Goal: Task Accomplishment & Management: Complete application form

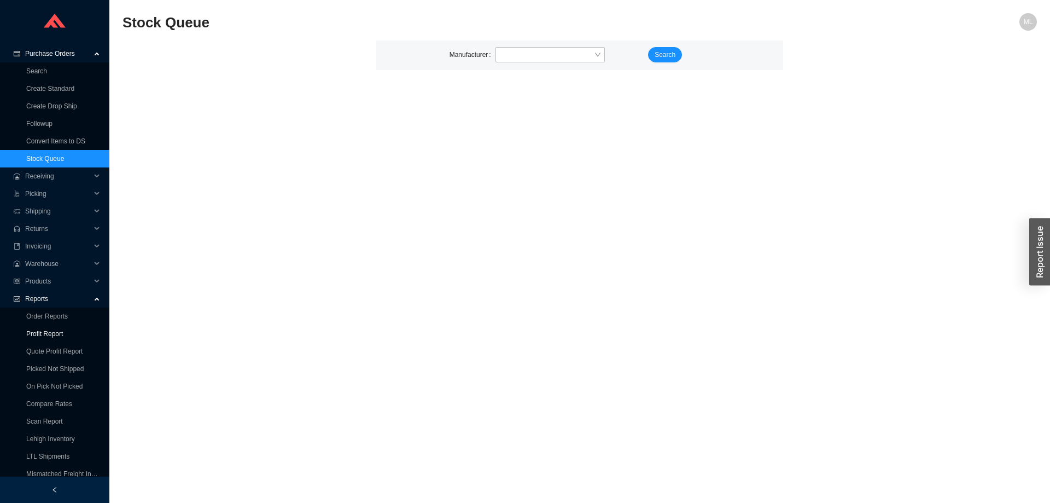
click at [44, 330] on link "Profit Report" at bounding box center [44, 334] width 37 height 8
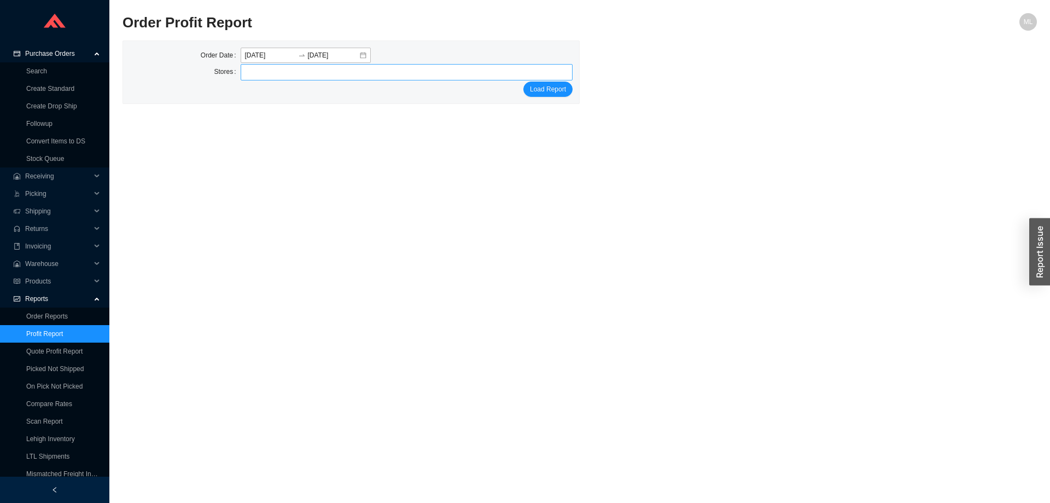
click at [310, 74] on div at bounding box center [402, 72] width 319 height 15
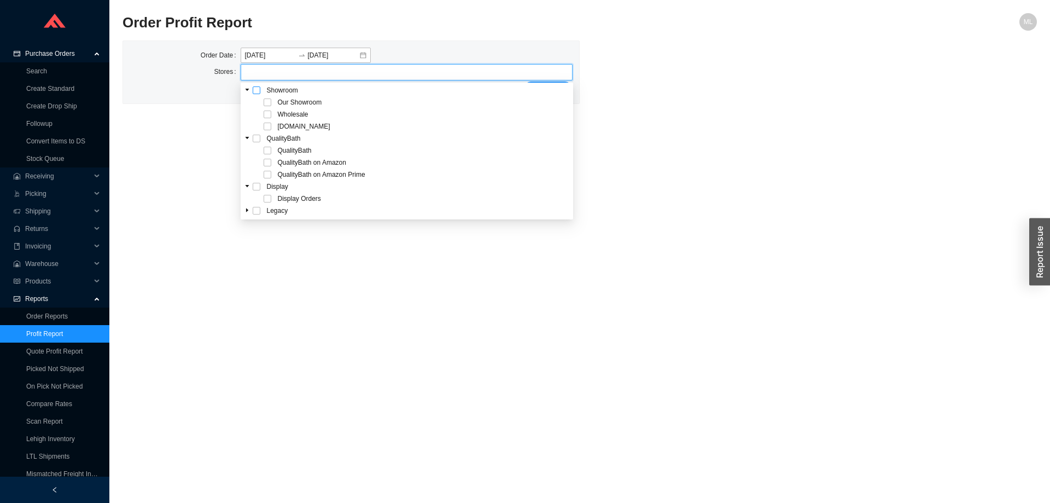
click at [257, 91] on span at bounding box center [257, 90] width 8 height 8
click at [681, 119] on main "Order Profit Report ML Order Date [DATE] [DATE] Stores Our Showroom Wholesale […" at bounding box center [580, 257] width 914 height 489
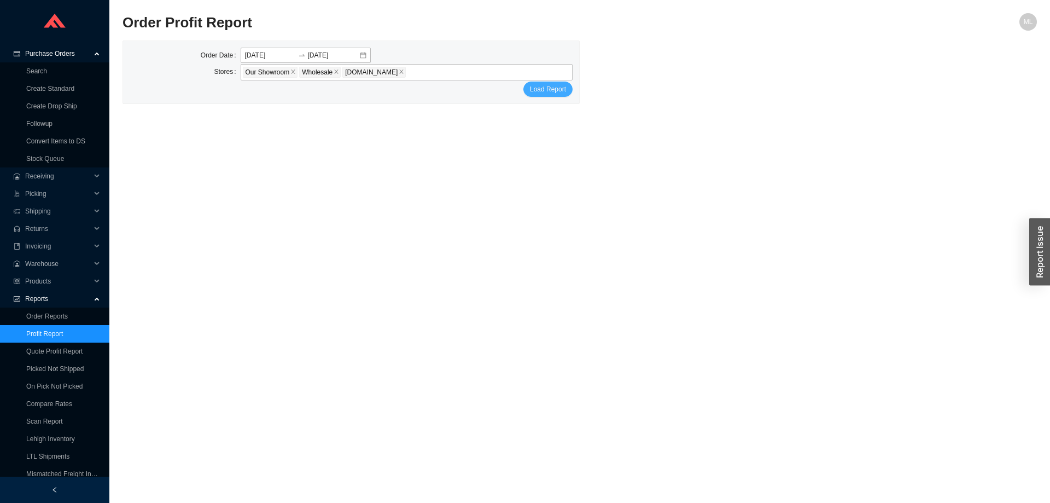
click at [553, 89] on span "Load Report" at bounding box center [548, 89] width 36 height 11
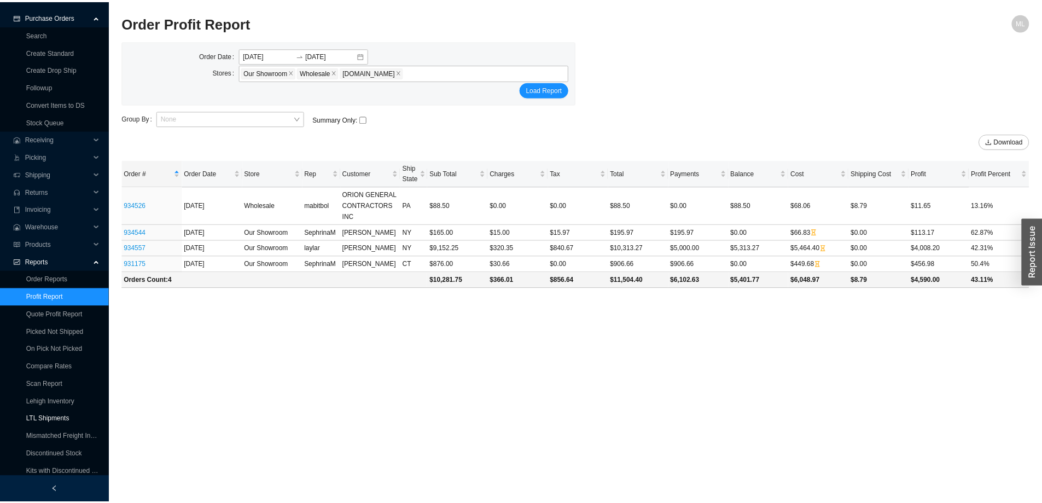
scroll to position [75, 0]
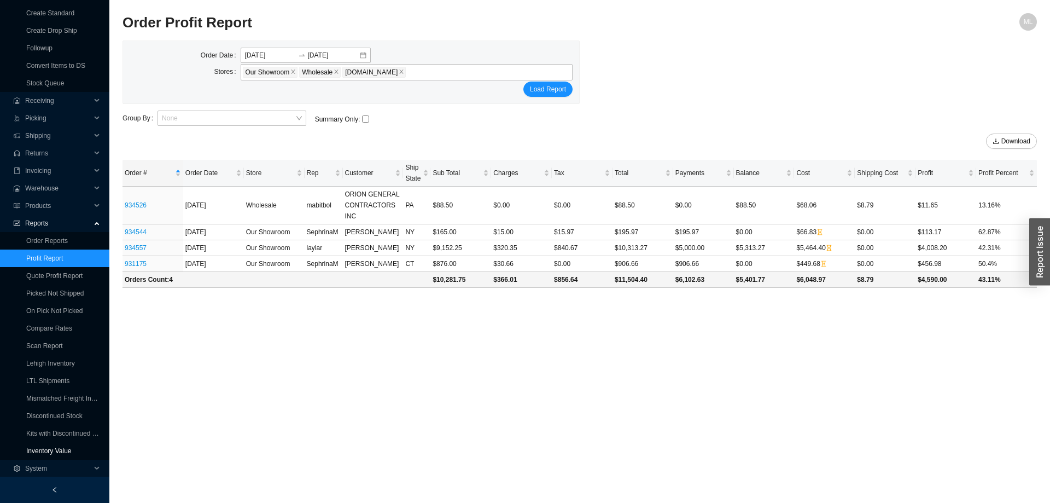
click at [69, 448] on link "Inventory Value" at bounding box center [48, 451] width 45 height 8
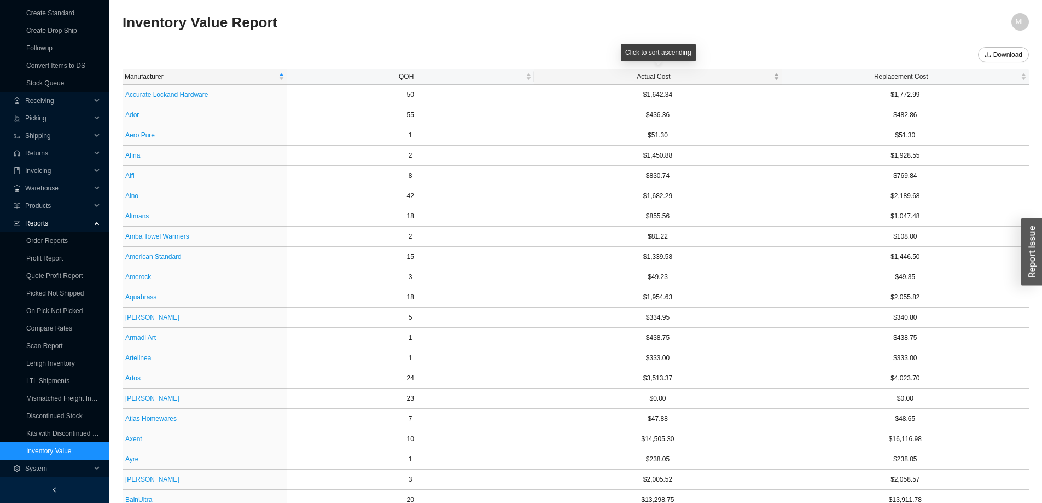
click at [650, 69] on div "Click to sort ascending" at bounding box center [658, 56] width 75 height 25
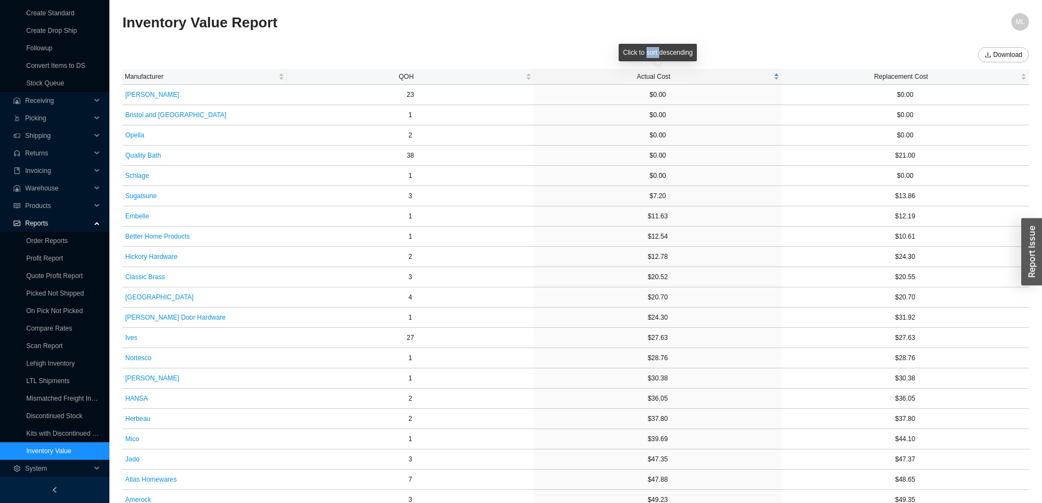
click at [650, 69] on div "Click to sort descending" at bounding box center [658, 56] width 78 height 25
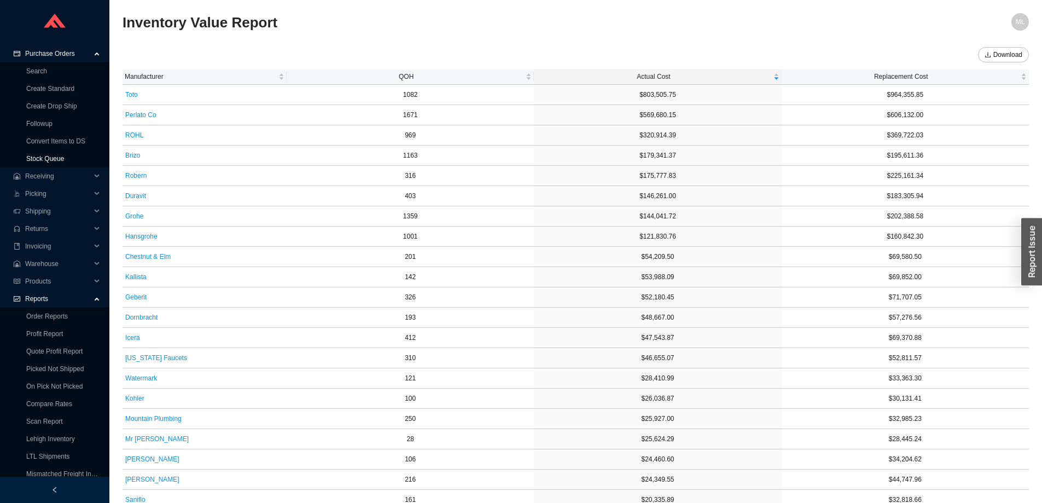
click at [45, 157] on link "Stock Queue" at bounding box center [45, 159] width 38 height 8
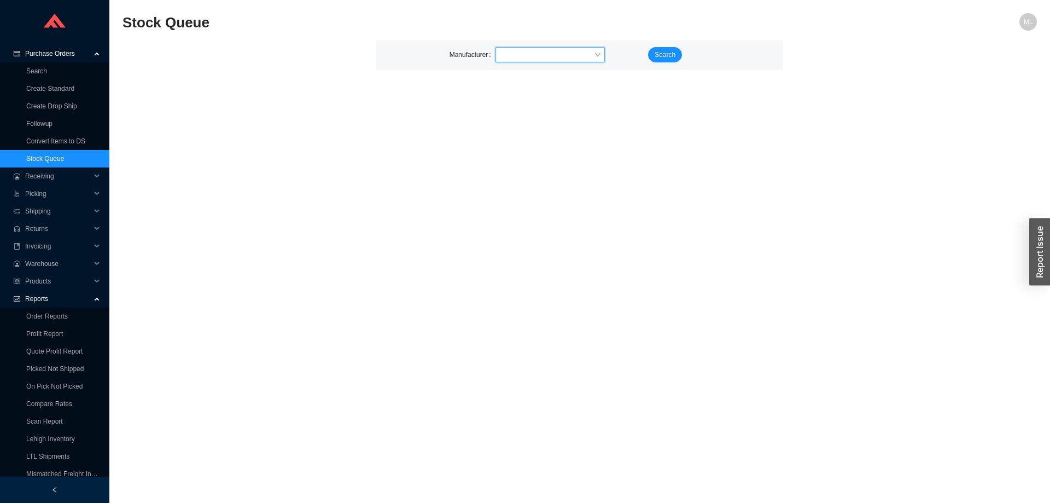
click at [557, 53] on input "search" at bounding box center [547, 55] width 94 height 14
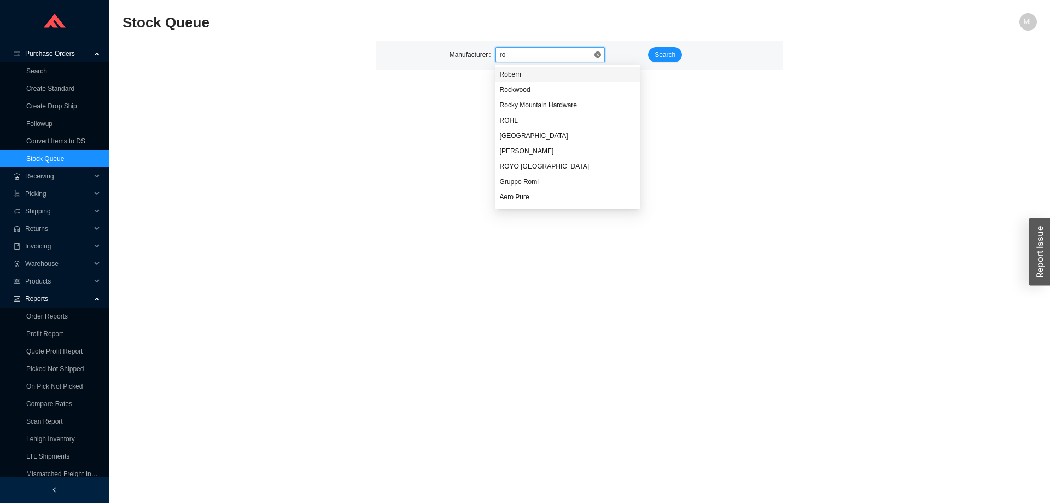
type input "roh"
click at [516, 72] on div "ROHL" at bounding box center [550, 74] width 101 height 10
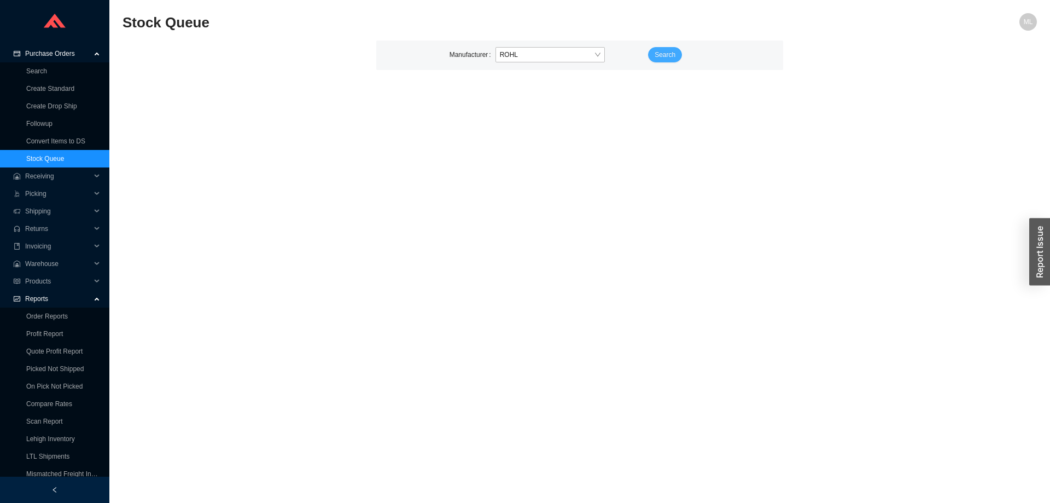
click at [658, 54] on span "Search" at bounding box center [665, 54] width 21 height 11
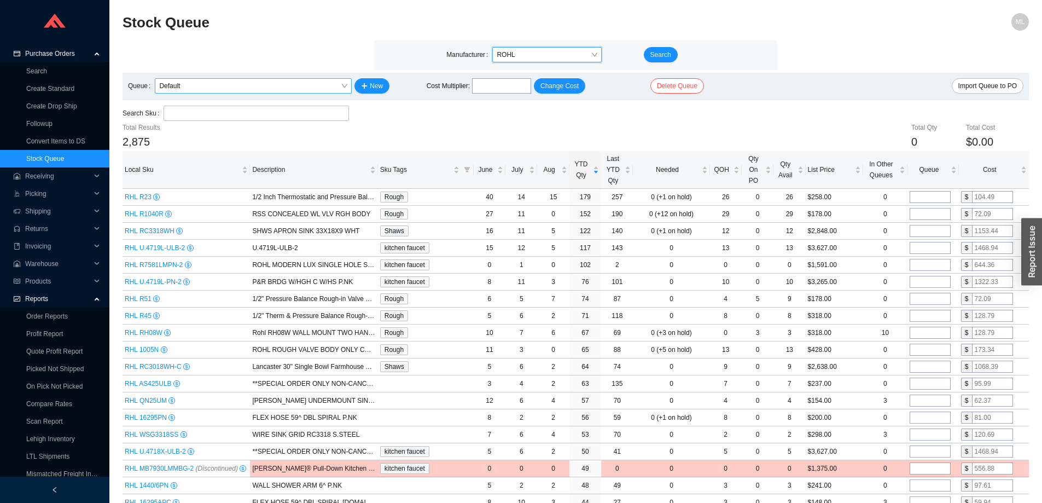
click at [232, 85] on span "Default" at bounding box center [253, 86] width 188 height 14
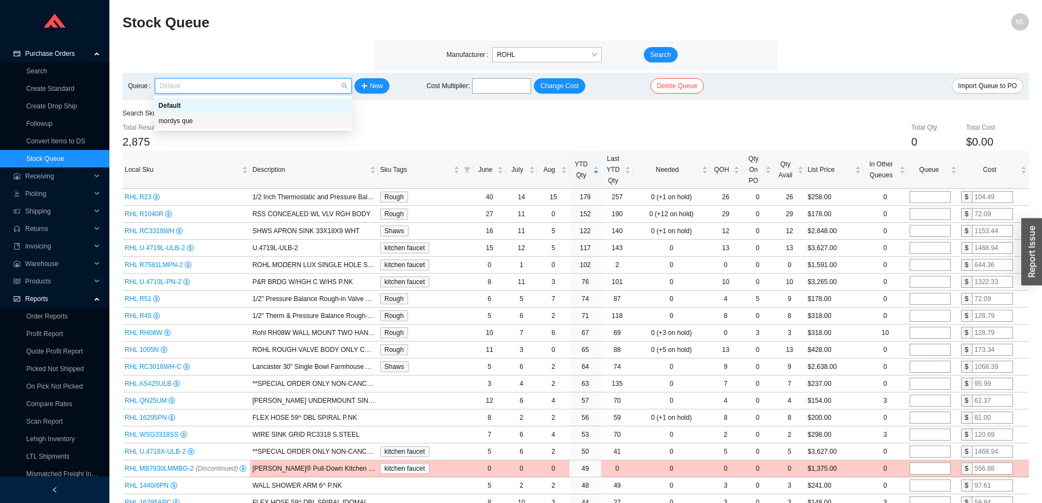
click at [202, 118] on div "mordys que" at bounding box center [253, 121] width 189 height 10
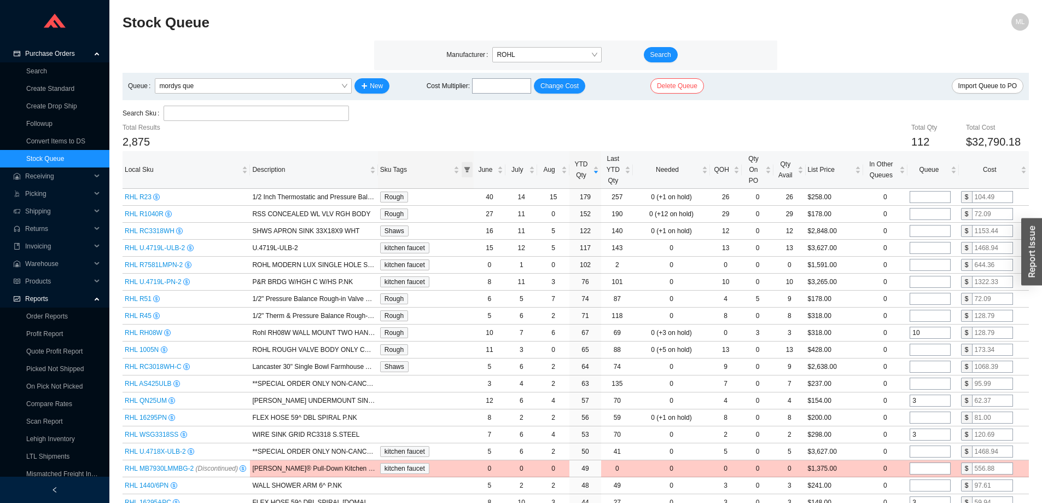
click at [465, 165] on span "Sku Tags sortable" at bounding box center [467, 169] width 11 height 15
click at [377, 228] on input "checkbox" at bounding box center [378, 230] width 8 height 8
checkbox input "true"
click at [459, 261] on span "OK" at bounding box center [458, 266] width 9 height 11
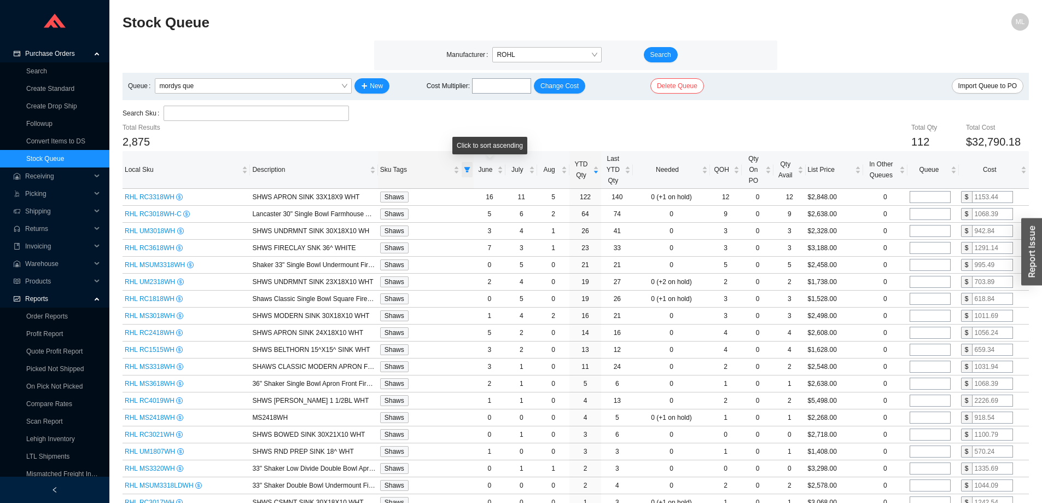
click at [469, 170] on icon "filter" at bounding box center [467, 169] width 7 height 7
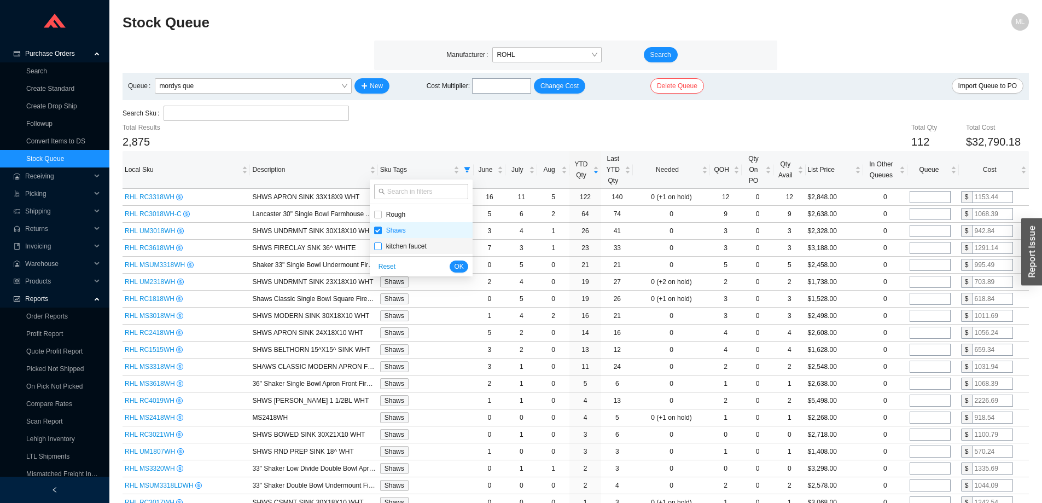
click at [376, 243] on input "checkbox" at bounding box center [378, 246] width 8 height 8
checkbox input "true"
click at [376, 228] on input "checkbox" at bounding box center [378, 230] width 8 height 8
checkbox input "false"
click at [459, 264] on span "OK" at bounding box center [458, 266] width 9 height 11
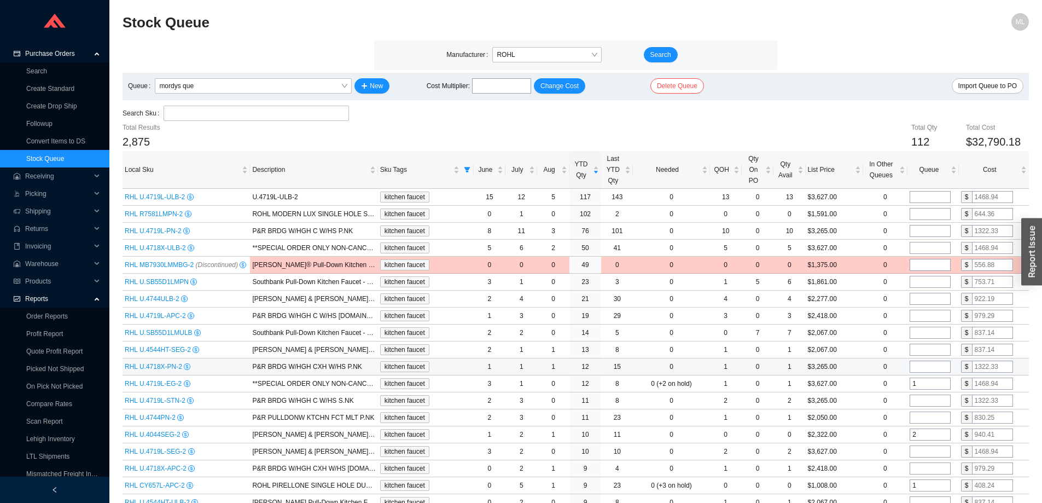
click at [913, 363] on input "tel" at bounding box center [930, 366] width 41 height 12
type input "1"
click at [932, 346] on input "tel" at bounding box center [930, 349] width 41 height 12
type input "1"
click at [859, 315] on td "$2,418.00" at bounding box center [834, 315] width 57 height 17
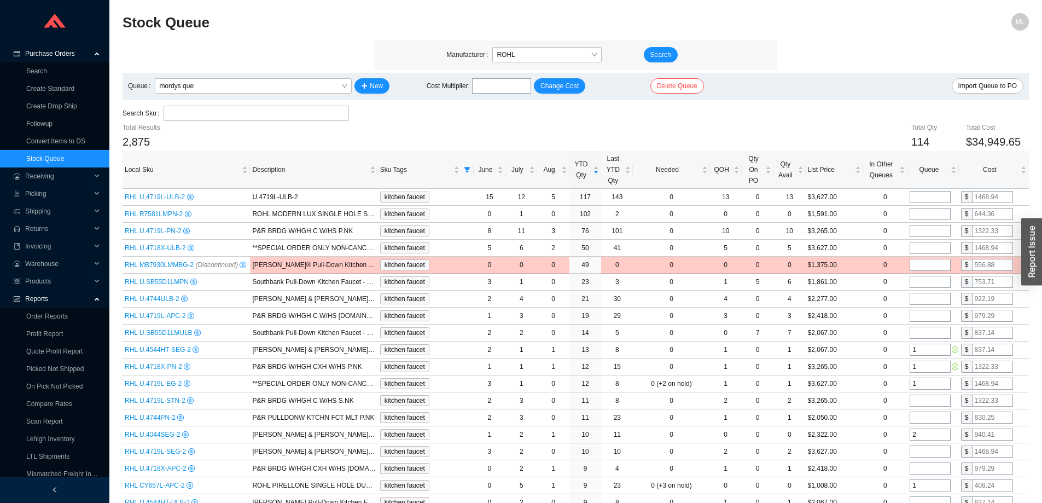
click at [828, 120] on div "Search Sku" at bounding box center [576, 114] width 906 height 16
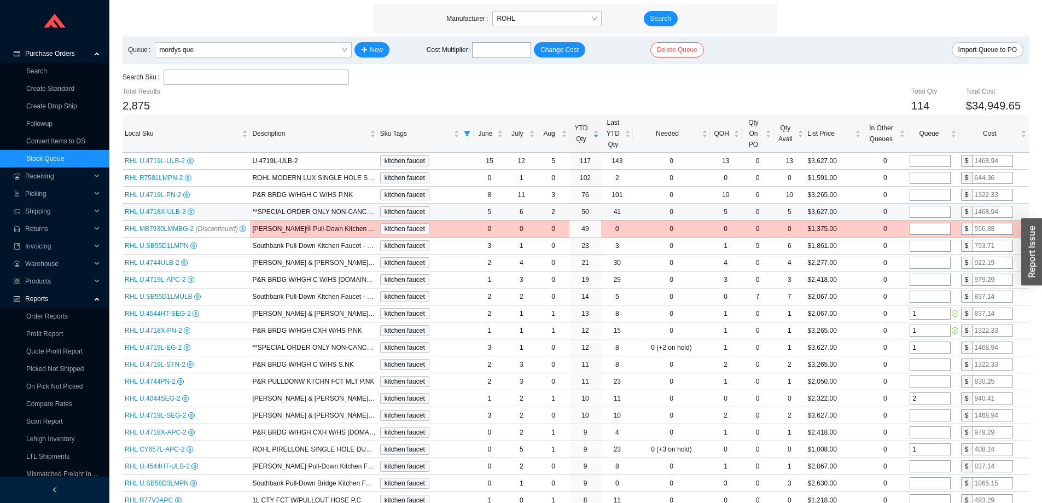
scroll to position [109, 0]
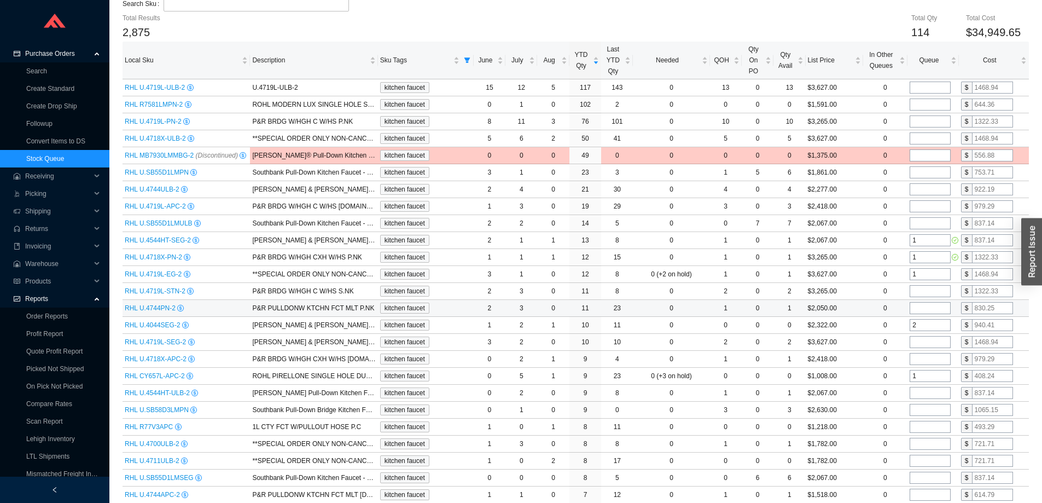
click at [926, 307] on input "tel" at bounding box center [930, 308] width 41 height 12
type input "1"
click at [852, 306] on td "$2,050.00" at bounding box center [834, 308] width 57 height 17
click at [924, 358] on input "tel" at bounding box center [930, 359] width 41 height 12
click at [867, 355] on td "0" at bounding box center [885, 359] width 45 height 17
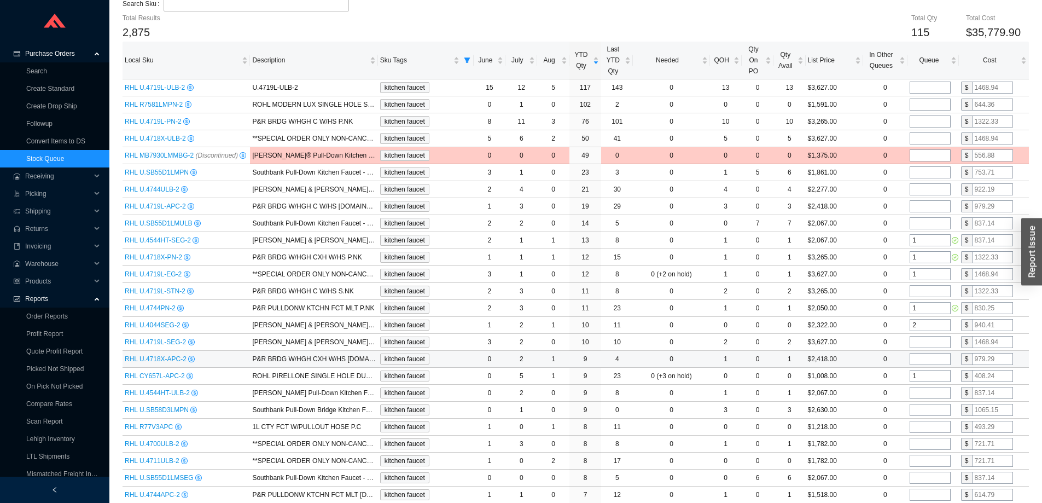
scroll to position [164, 0]
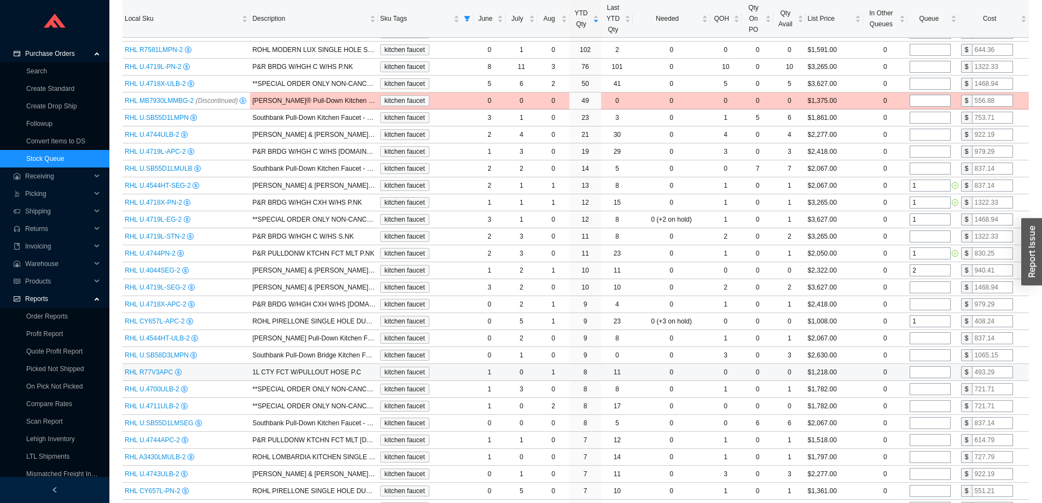
click at [920, 370] on input "tel" at bounding box center [930, 372] width 41 height 12
type input "1"
click at [867, 368] on td "0" at bounding box center [885, 372] width 45 height 17
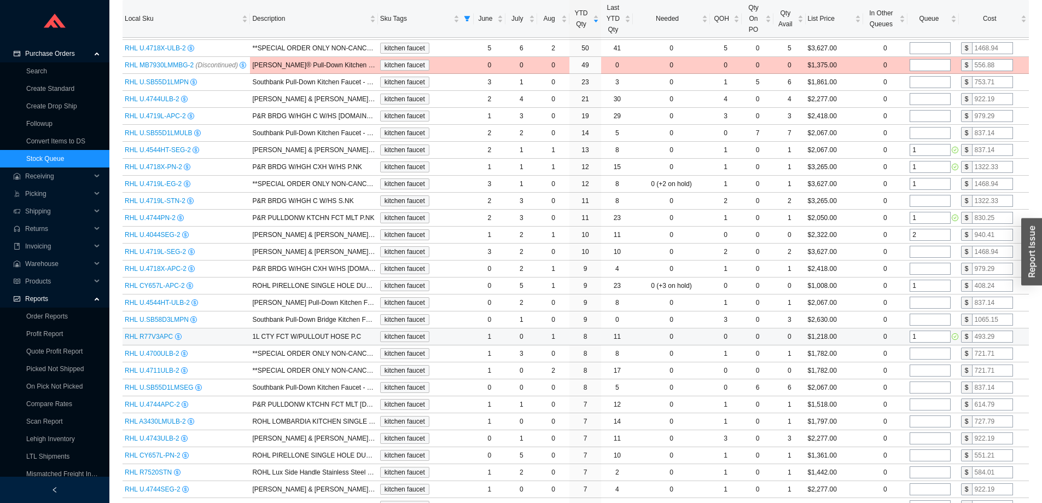
scroll to position [219, 0]
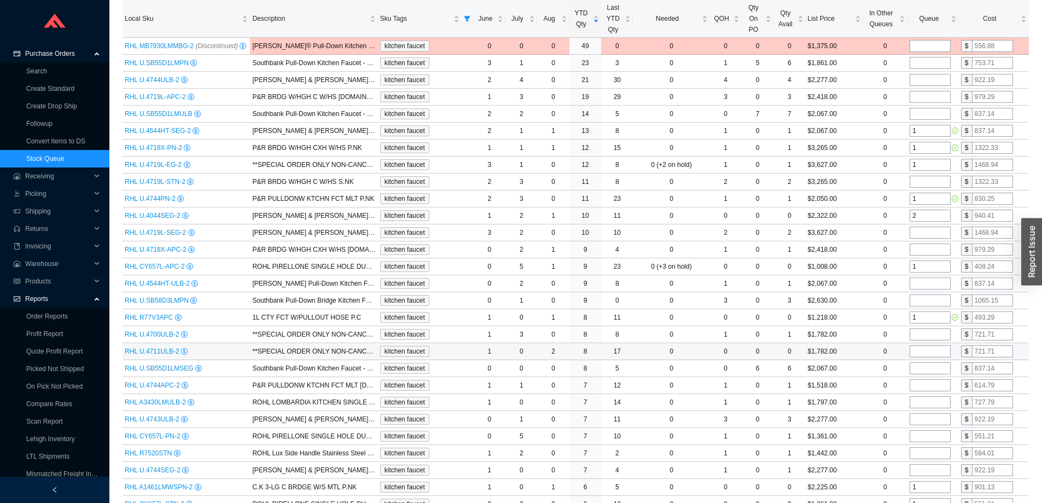
click at [924, 351] on input "tel" at bounding box center [930, 351] width 41 height 12
type input "1"
click at [847, 347] on td "$1,782.00" at bounding box center [834, 351] width 57 height 17
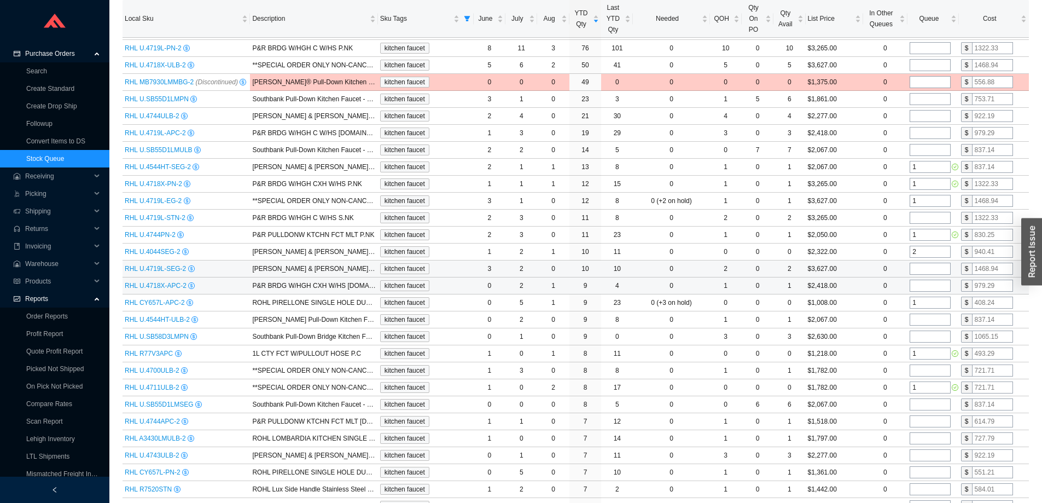
scroll to position [0, 0]
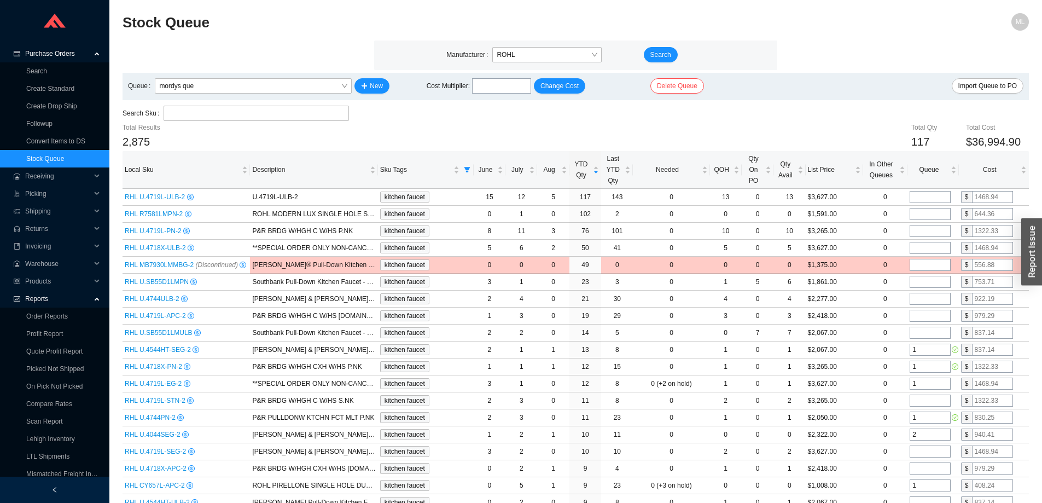
click at [838, 112] on div "Search Sku" at bounding box center [576, 114] width 906 height 16
click at [468, 171] on icon "filter" at bounding box center [467, 169] width 7 height 7
click at [378, 212] on input "checkbox" at bounding box center [378, 215] width 8 height 8
checkbox input "true"
click at [377, 241] on label at bounding box center [378, 246] width 8 height 10
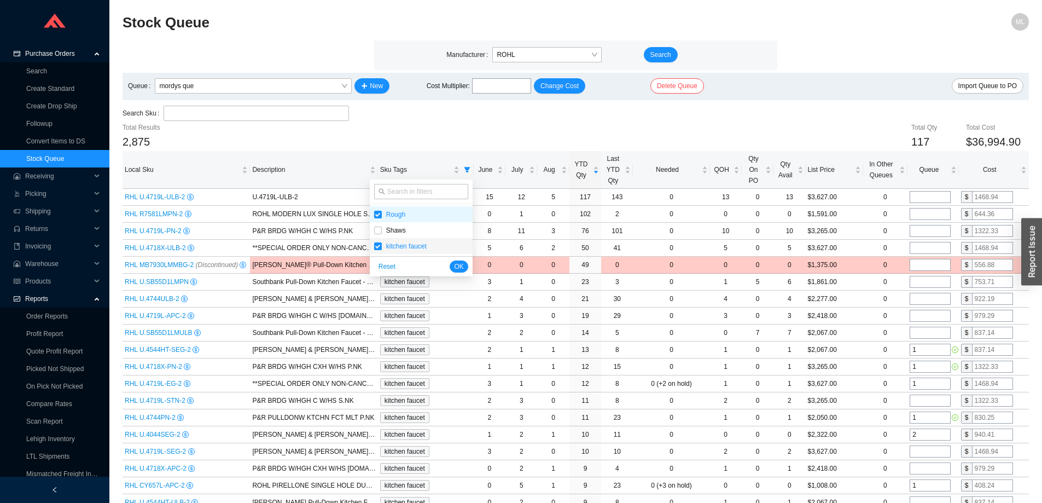
click at [377, 242] on input "checkbox" at bounding box center [378, 246] width 8 height 8
click at [375, 242] on input "checkbox" at bounding box center [378, 246] width 8 height 8
checkbox input "false"
click at [462, 261] on span "OK" at bounding box center [458, 266] width 9 height 11
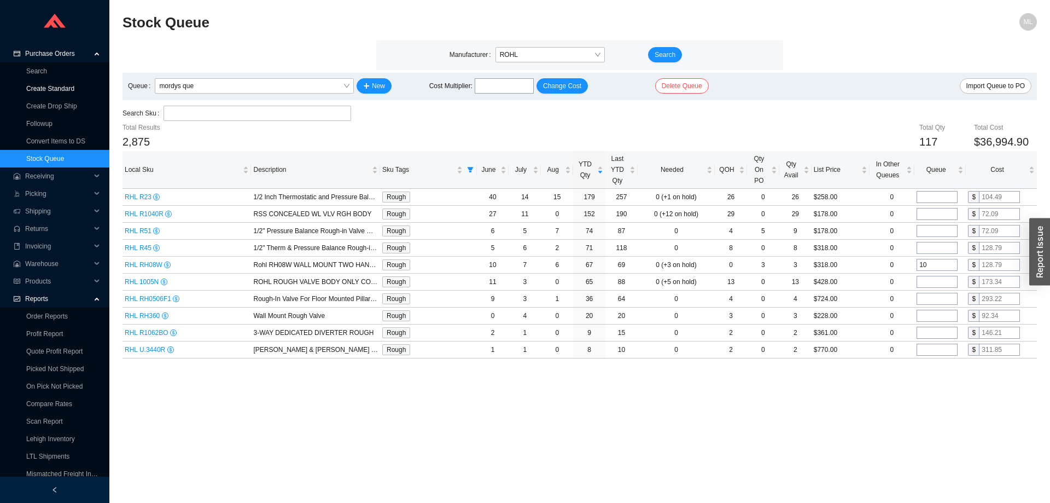
click at [50, 85] on link "Create Standard" at bounding box center [50, 89] width 48 height 8
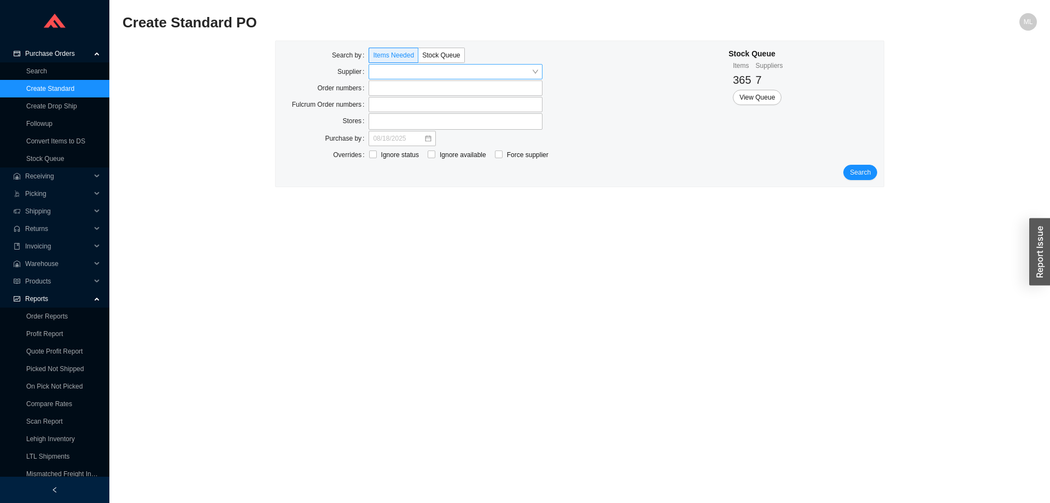
click at [384, 72] on input "search" at bounding box center [452, 72] width 159 height 14
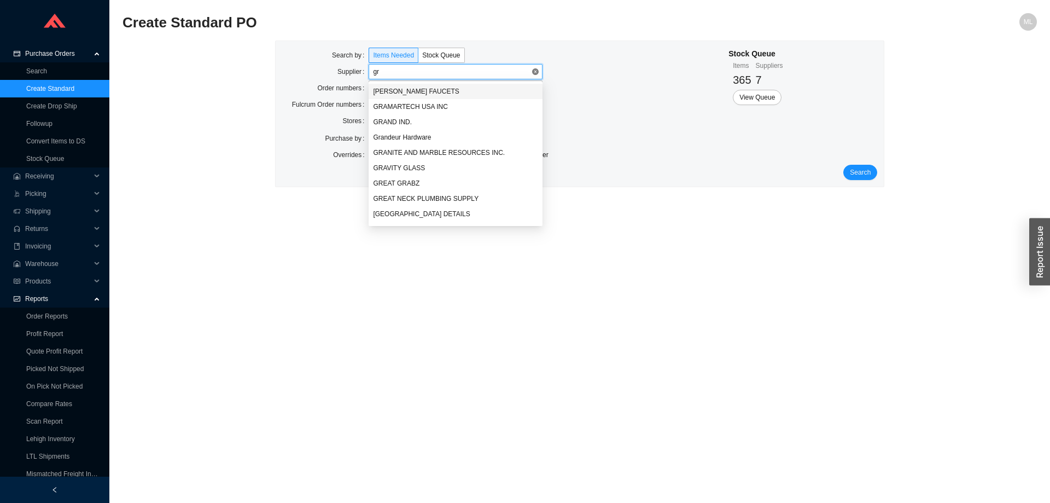
type input "gro"
click at [408, 91] on div "GROHE AMERICA INC." at bounding box center [455, 91] width 165 height 10
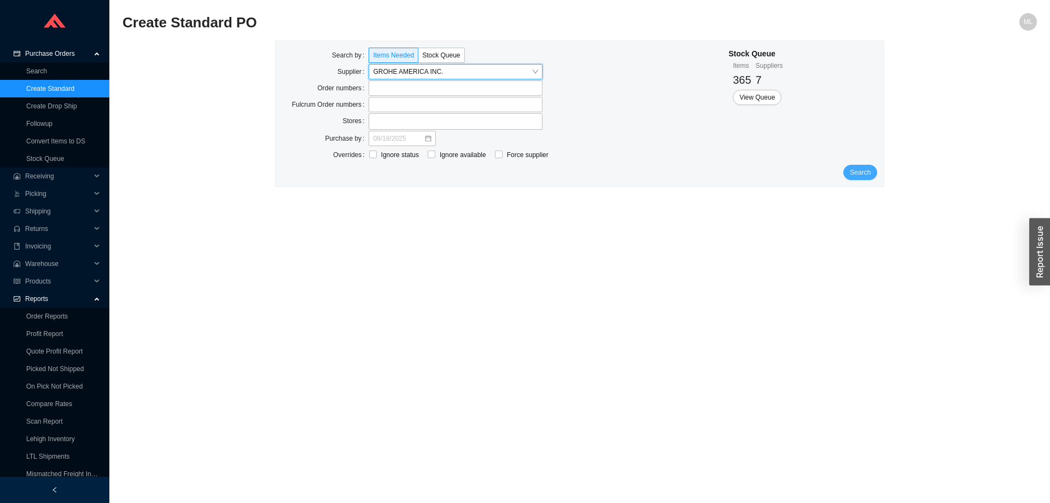
click at [851, 168] on button "Search" at bounding box center [860, 172] width 34 height 15
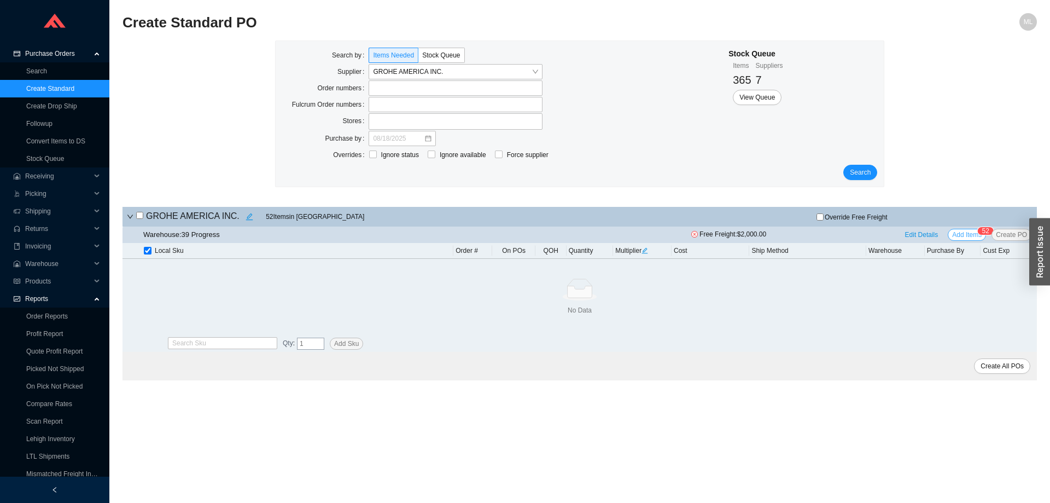
click at [963, 235] on span "Add Items" at bounding box center [967, 234] width 30 height 11
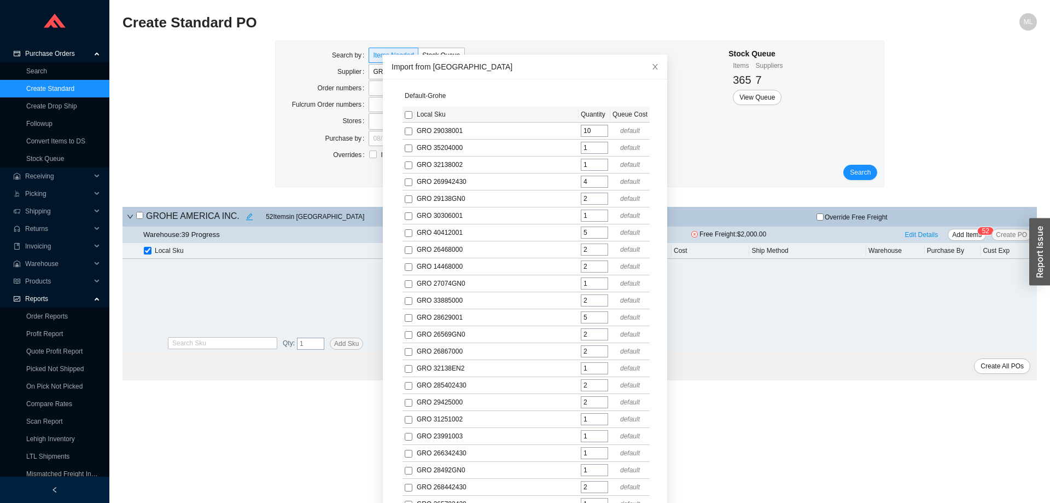
click at [405, 116] on input "checkbox" at bounding box center [409, 115] width 8 height 8
checkbox input "true"
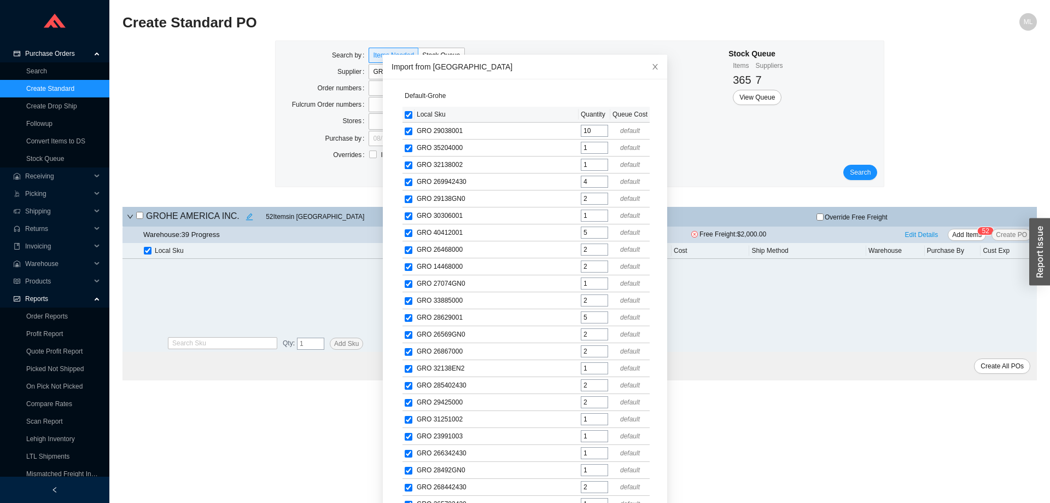
checkbox input "true"
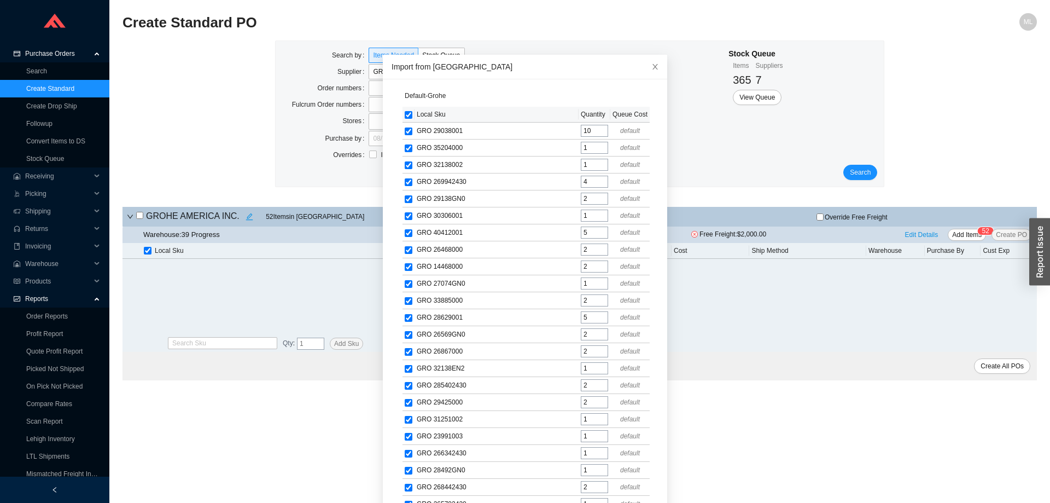
checkbox input "true"
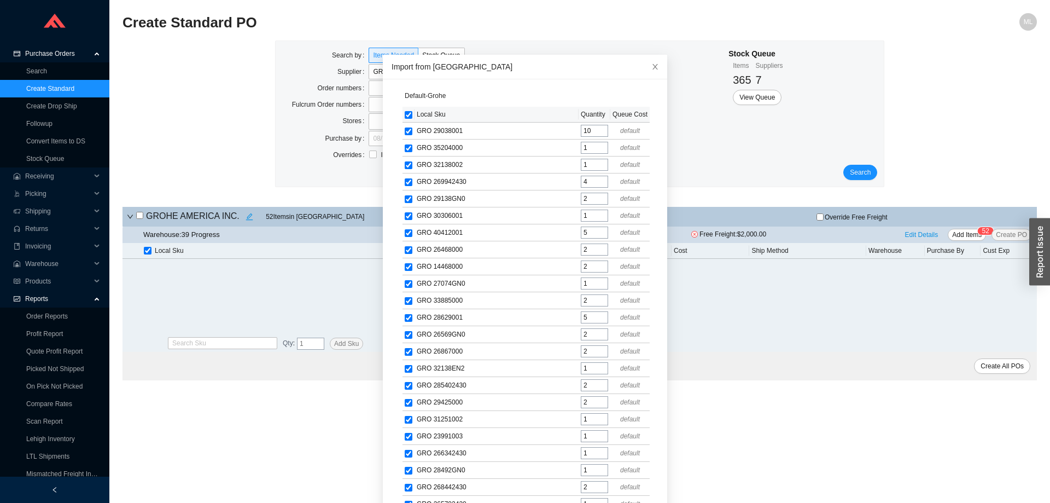
checkbox input "true"
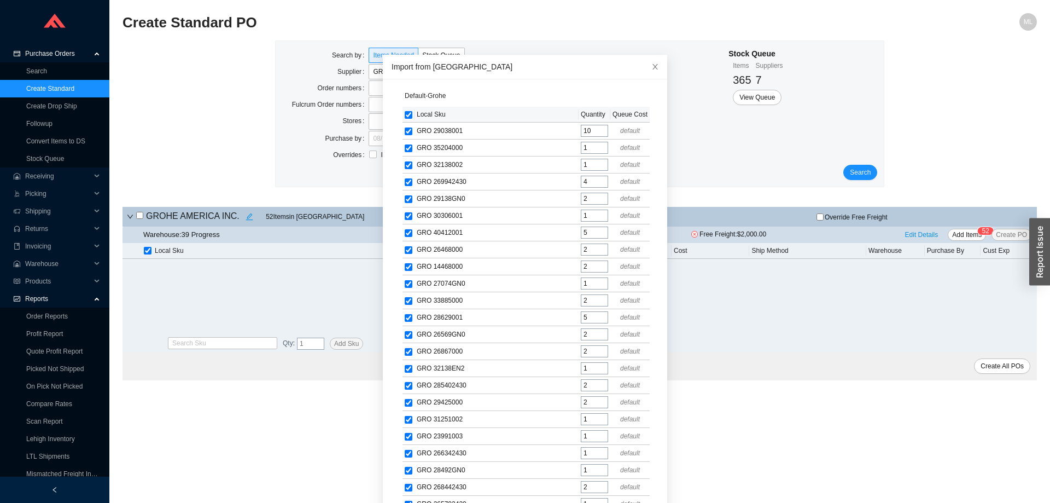
checkbox input "true"
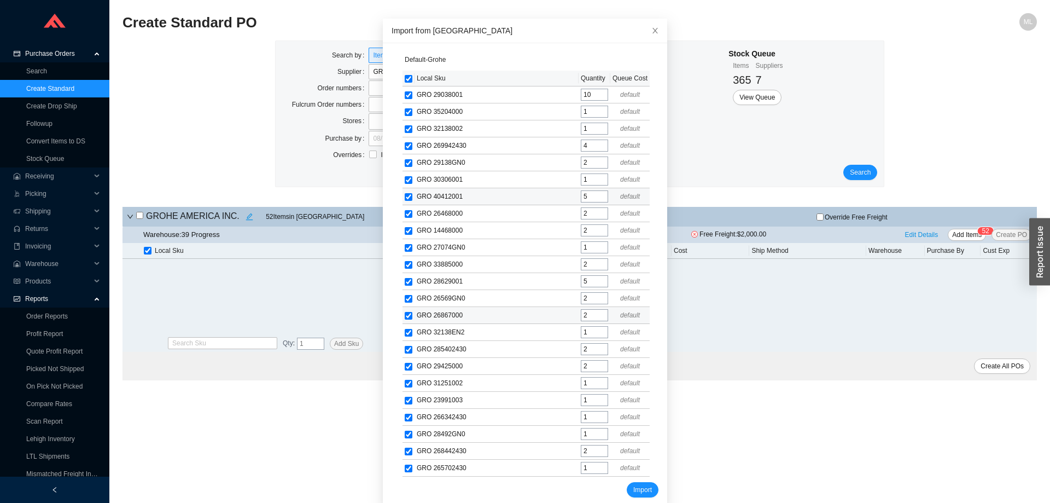
scroll to position [53, 0]
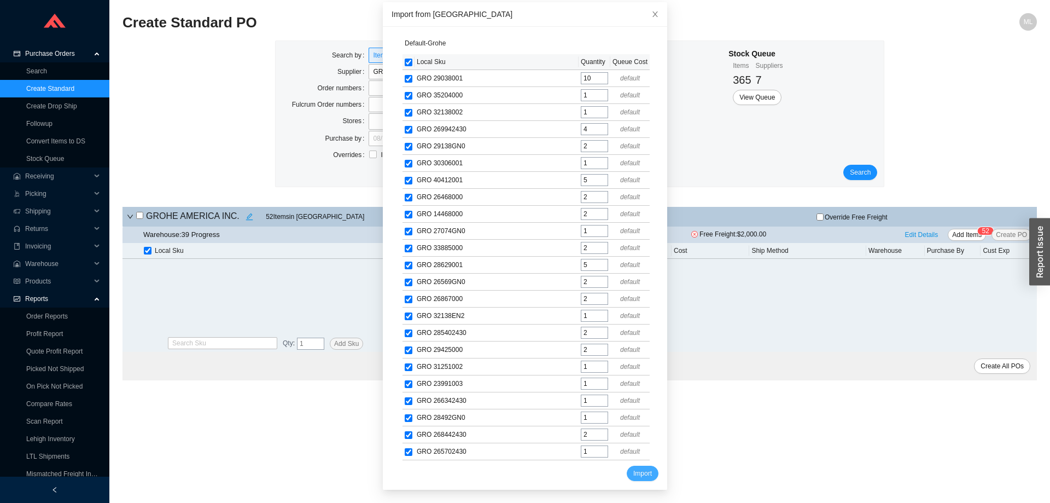
click at [633, 474] on span "Import" at bounding box center [642, 473] width 19 height 11
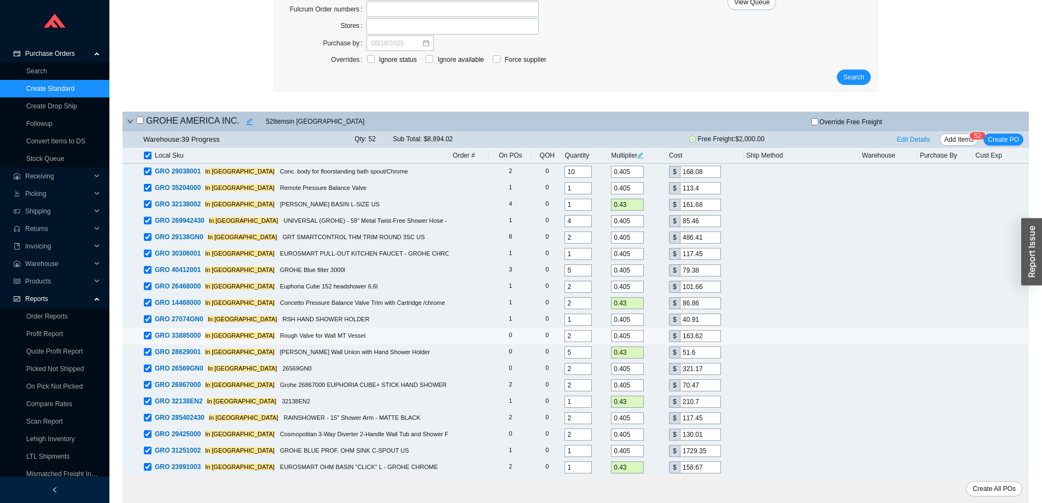
scroll to position [69, 0]
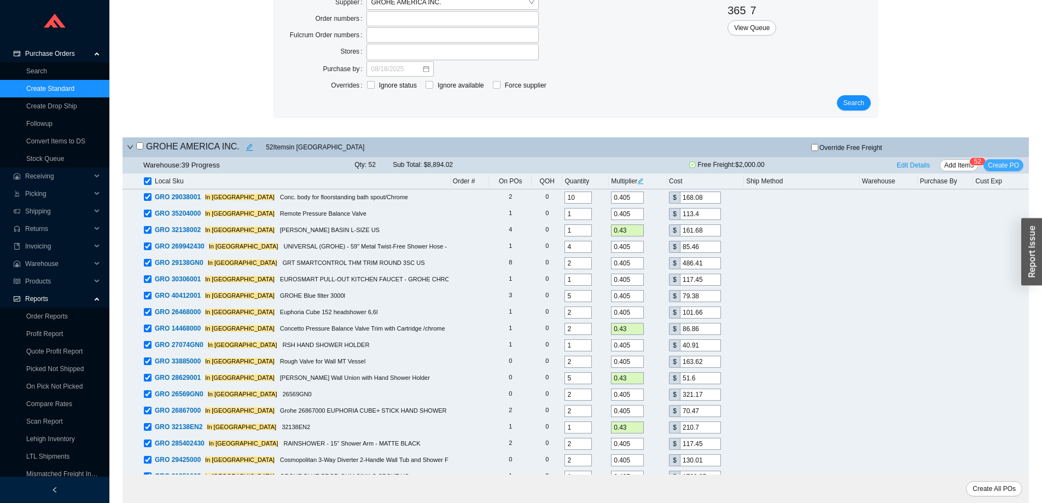
click at [1006, 162] on span "Create PO" at bounding box center [1003, 165] width 31 height 11
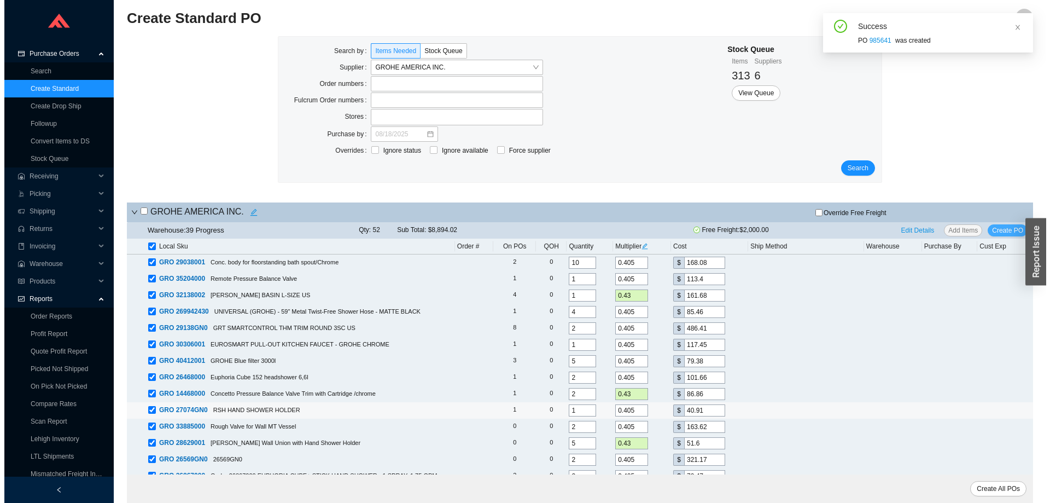
scroll to position [0, 0]
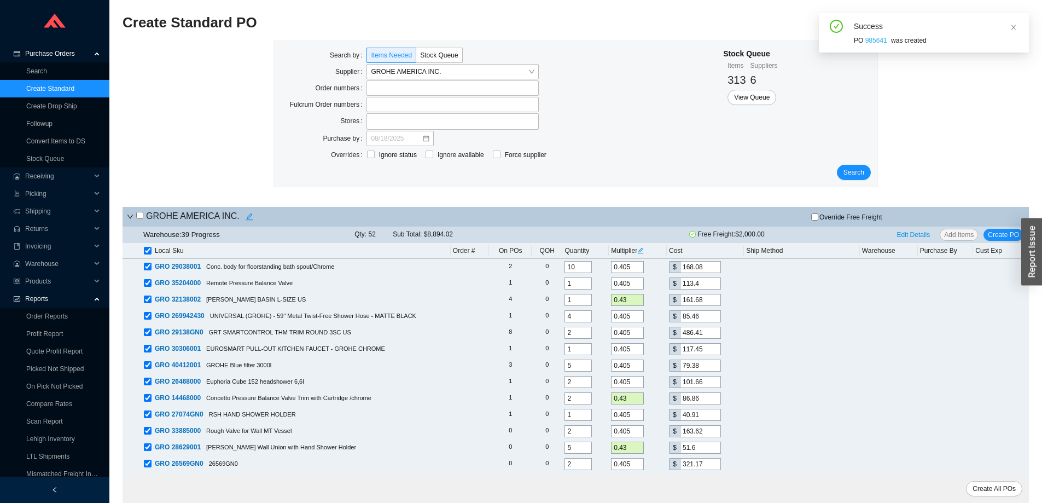
click at [873, 42] on link "985641" at bounding box center [876, 41] width 22 height 8
click at [851, 169] on span "Search" at bounding box center [853, 172] width 21 height 11
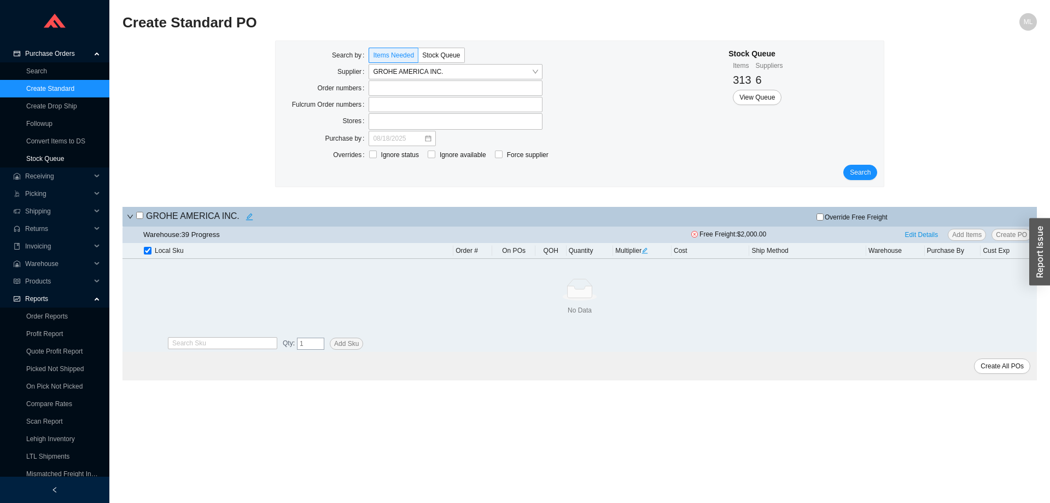
click at [50, 161] on link "Stock Queue" at bounding box center [45, 159] width 38 height 8
